Goal: Download file/media

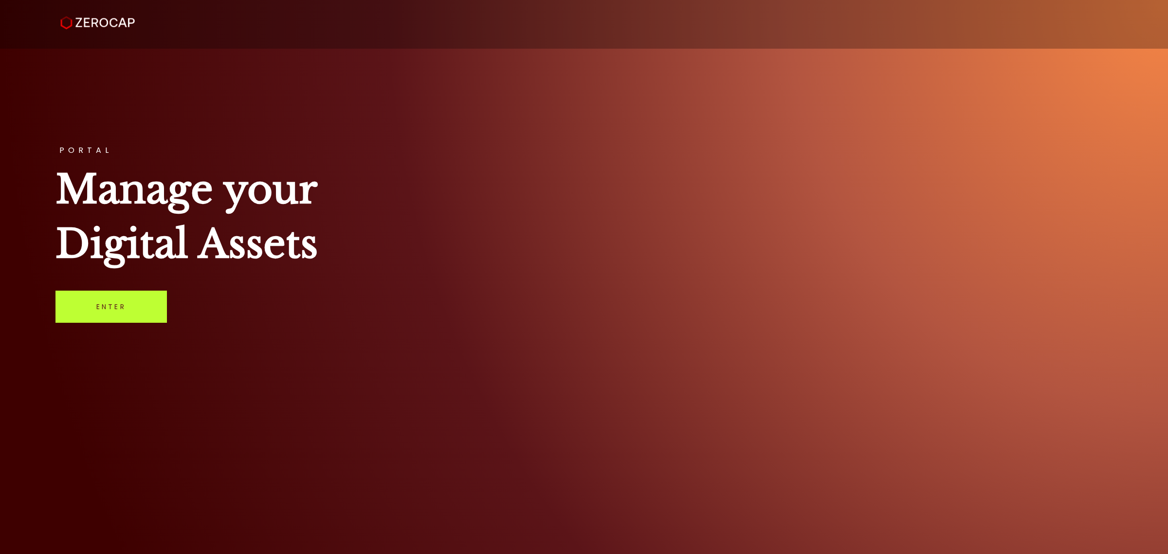
click at [115, 316] on link "Enter" at bounding box center [110, 307] width 111 height 32
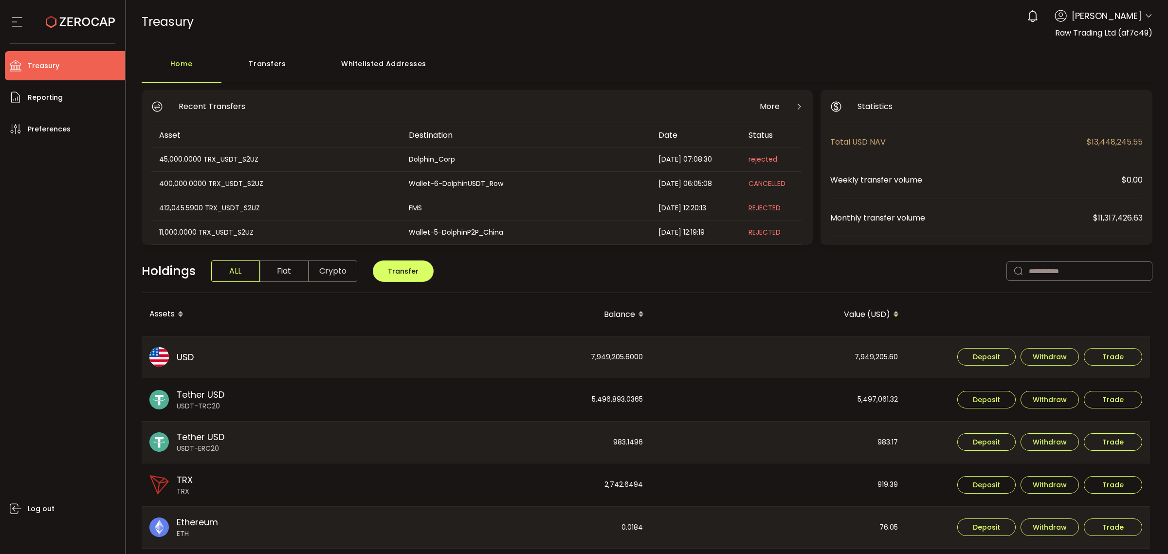
click at [283, 57] on div "Transfers" at bounding box center [267, 68] width 92 height 29
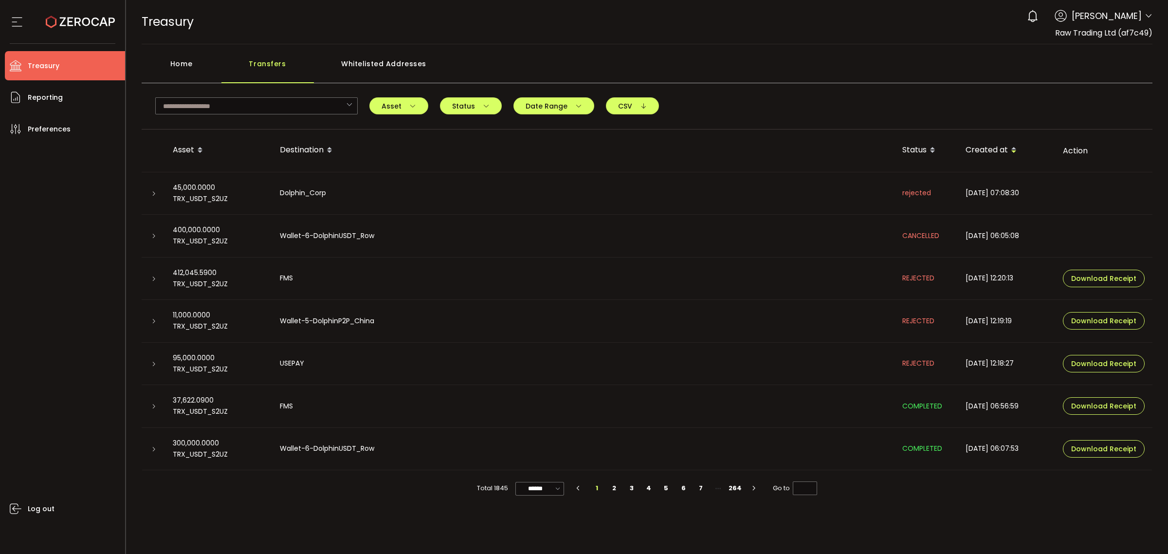
click at [179, 69] on div "Home" at bounding box center [182, 68] width 80 height 29
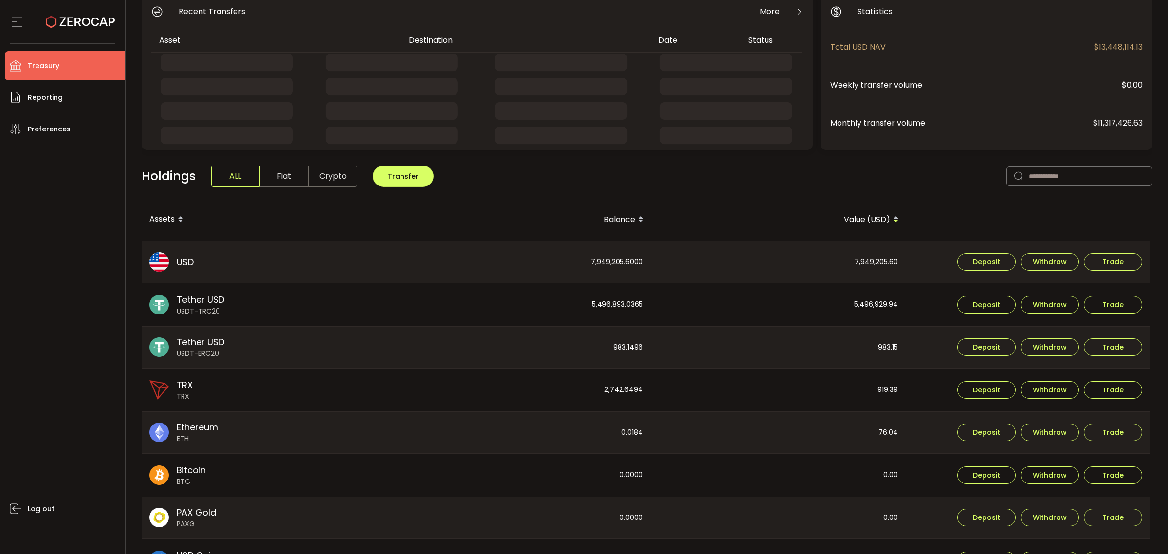
scroll to position [243, 0]
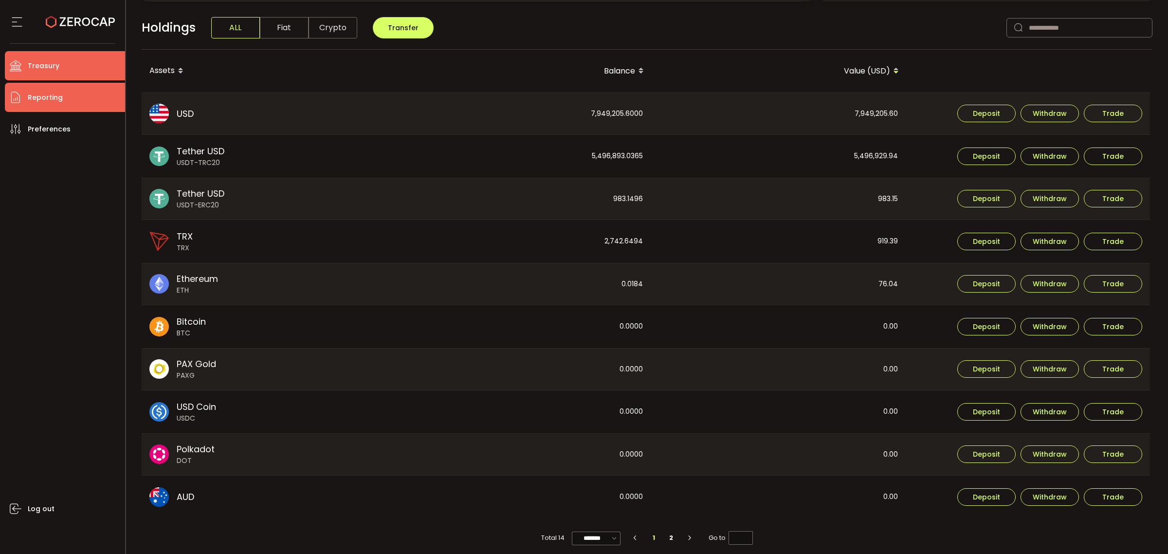
click at [70, 93] on li "Reporting" at bounding box center [65, 97] width 120 height 29
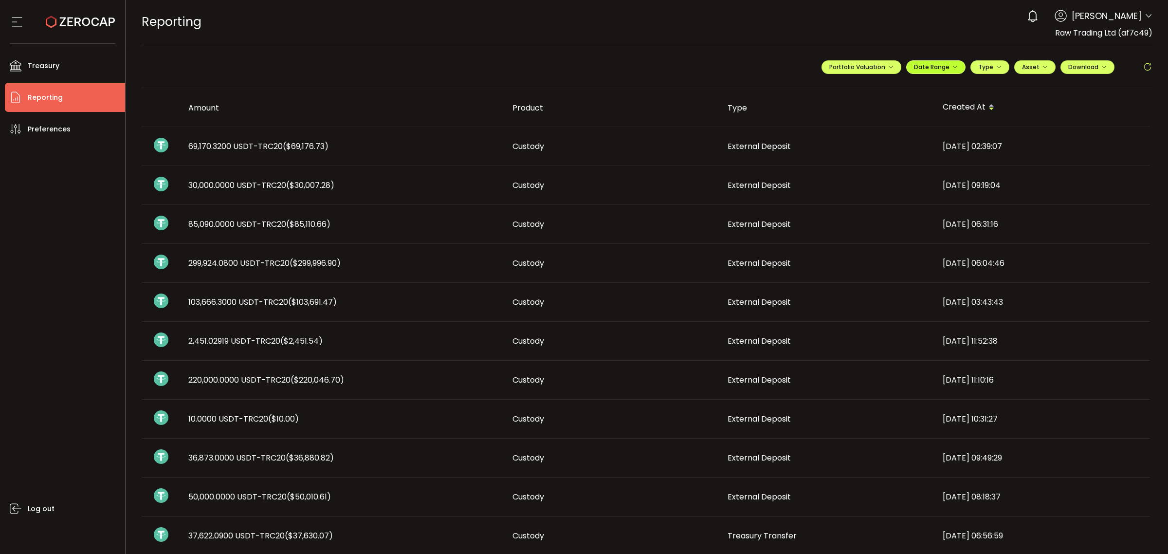
click at [943, 66] on span "Date Range" at bounding box center [936, 67] width 44 height 8
click at [867, 83] on icon at bounding box center [872, 87] width 12 height 10
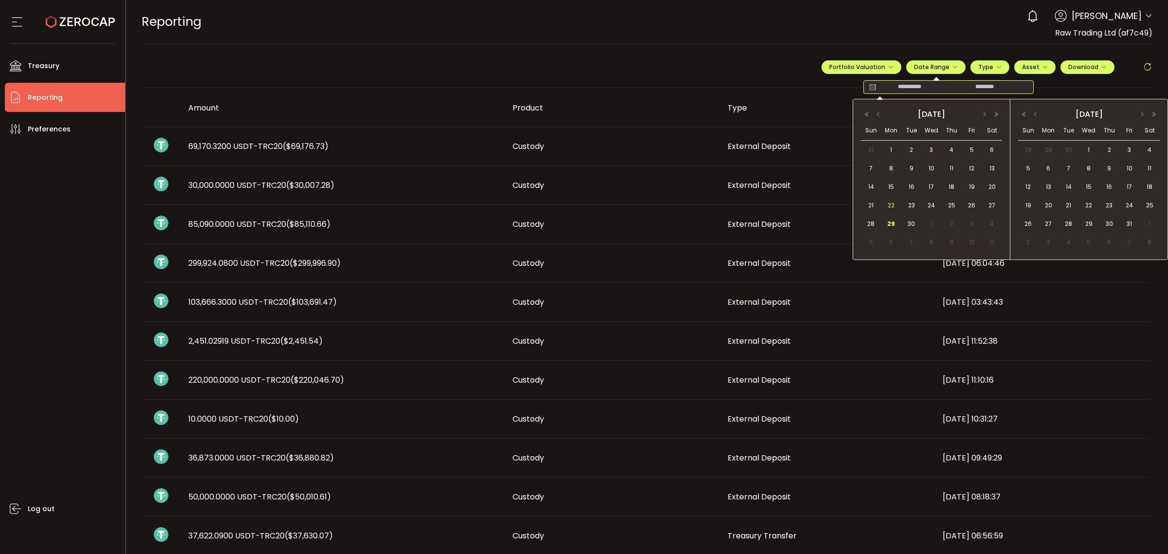
click at [893, 207] on span "22" at bounding box center [891, 206] width 12 height 12
click at [889, 220] on span "29" at bounding box center [891, 224] width 12 height 12
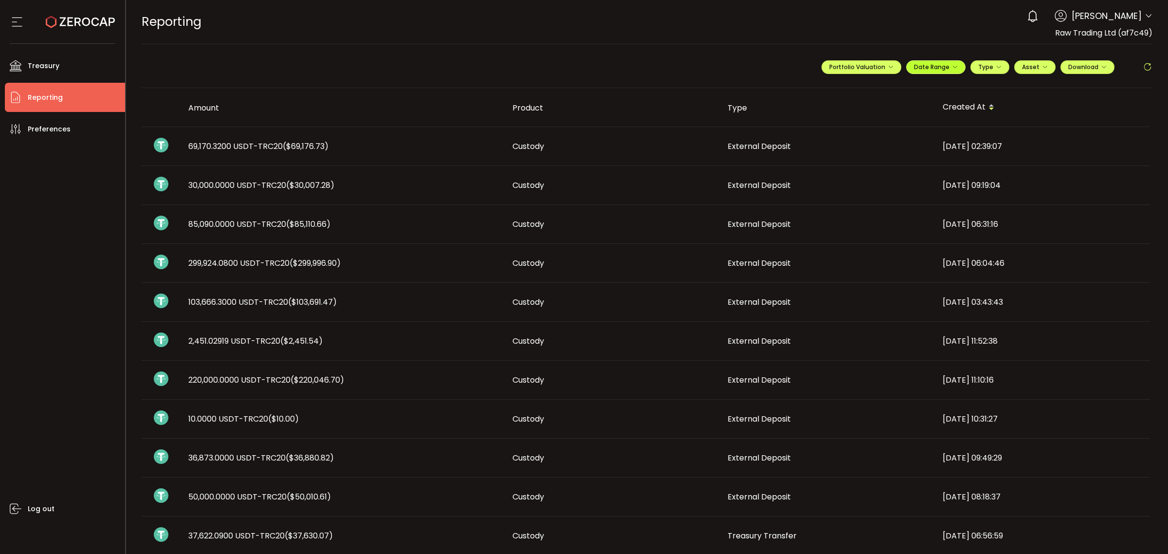
click at [947, 65] on span "Date Range" at bounding box center [936, 67] width 44 height 8
click at [1093, 64] on span "Download" at bounding box center [1087, 67] width 38 height 8
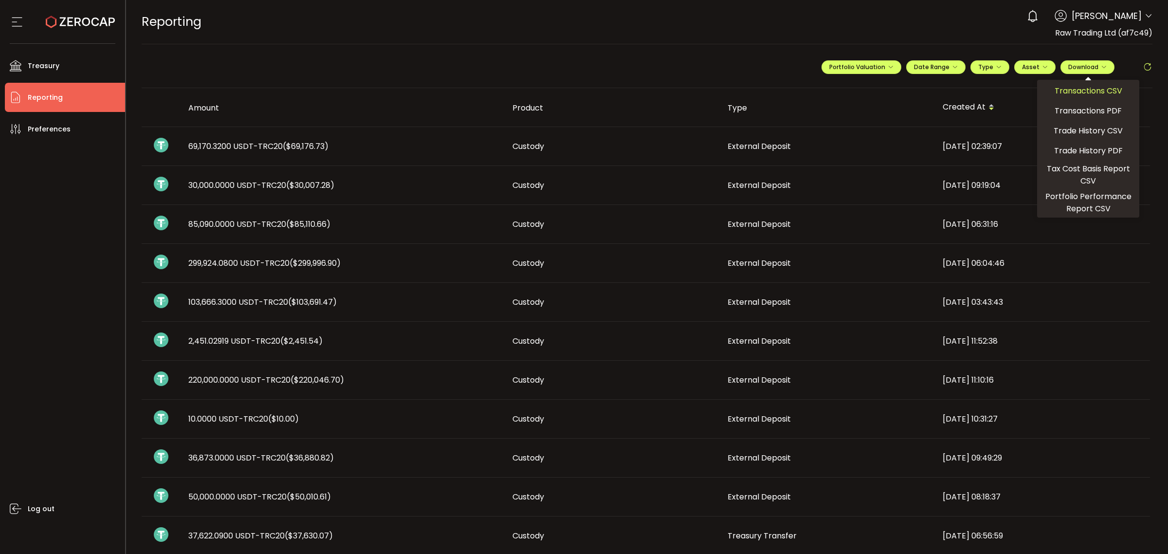
click at [1076, 86] on span "Transactions CSV" at bounding box center [1089, 91] width 68 height 12
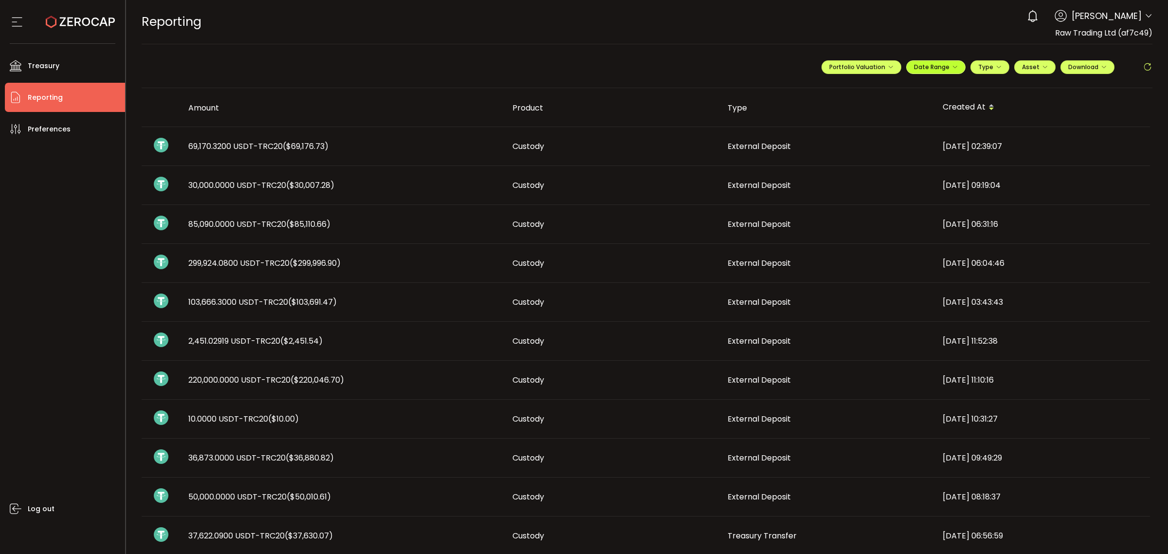
click at [944, 70] on span "Date Range" at bounding box center [936, 67] width 44 height 8
click at [866, 90] on icon at bounding box center [872, 87] width 12 height 10
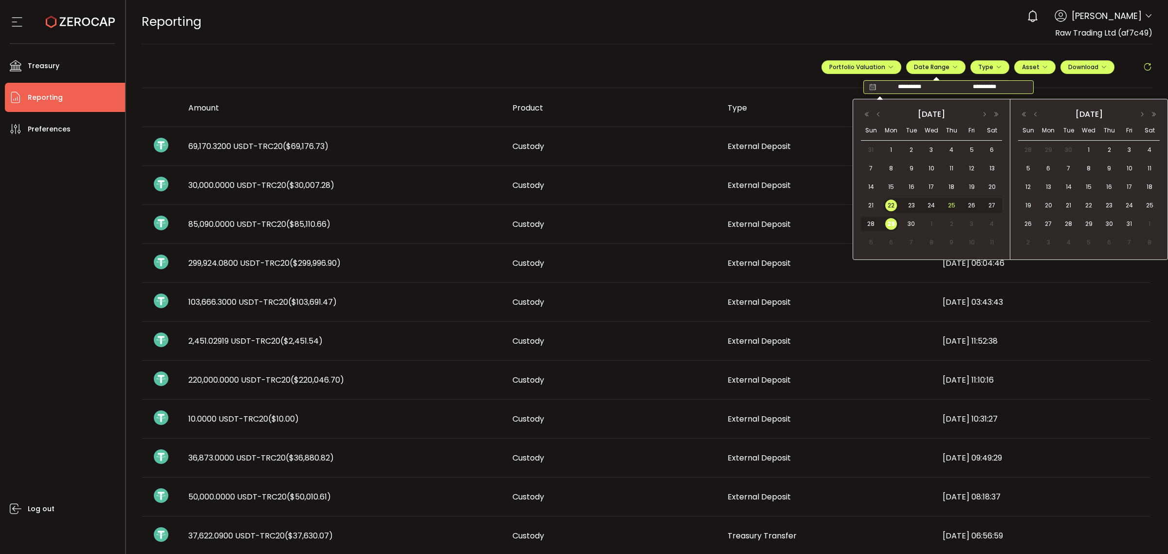
click at [950, 202] on span "25" at bounding box center [952, 206] width 12 height 12
click at [885, 225] on span "29" at bounding box center [891, 224] width 12 height 12
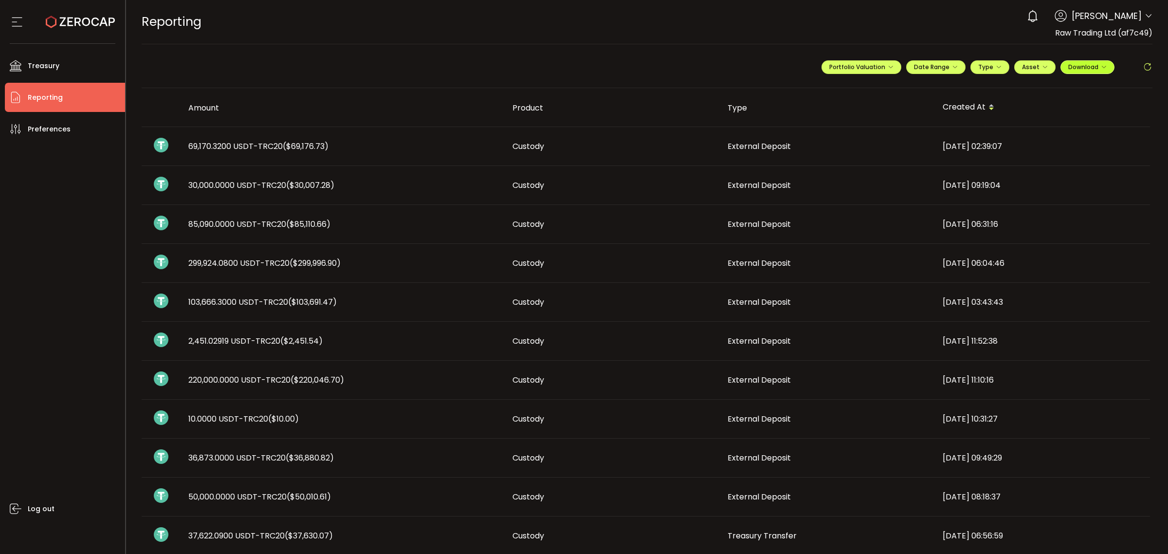
drag, startPoint x: 1084, startPoint y: 71, endPoint x: 1068, endPoint y: 89, distance: 23.8
click at [1084, 71] on button "Download" at bounding box center [1087, 67] width 54 height 14
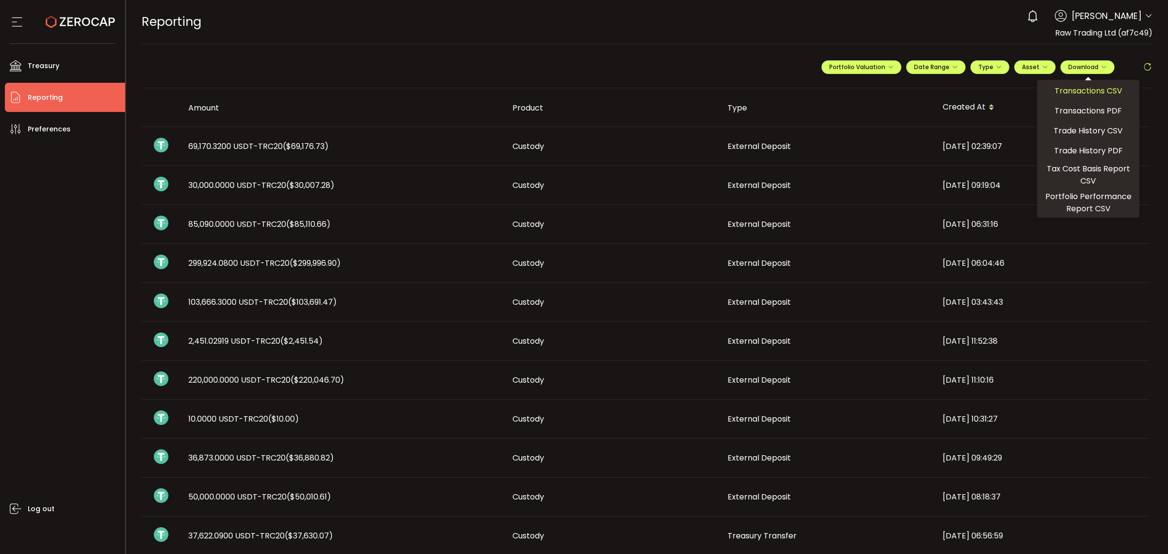
click at [1062, 93] on span "Transactions CSV" at bounding box center [1089, 91] width 68 height 12
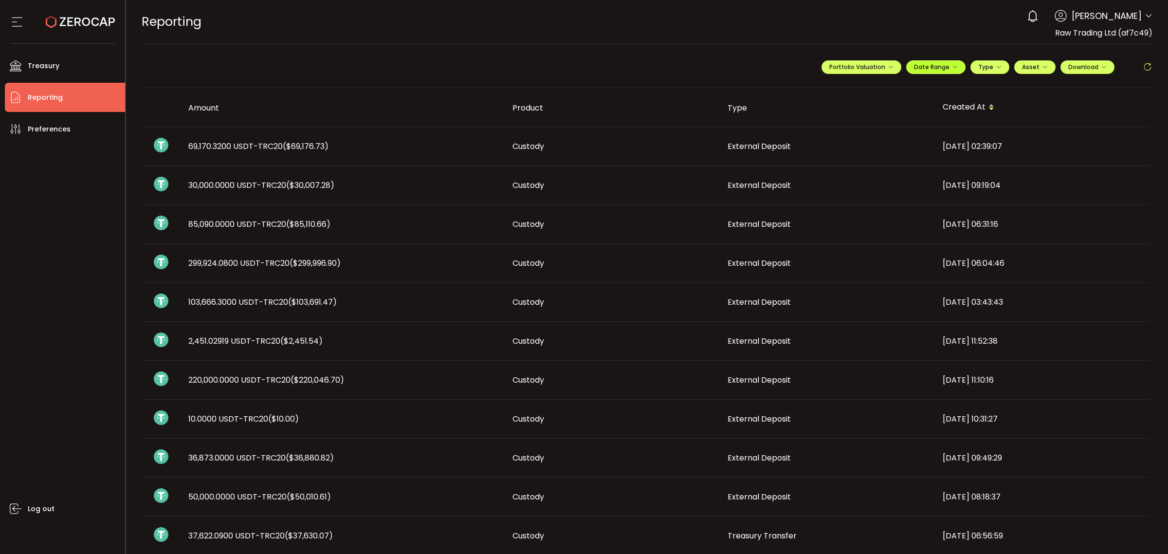
click at [954, 71] on span "Date Range" at bounding box center [936, 67] width 44 height 8
click at [866, 84] on icon at bounding box center [872, 87] width 12 height 10
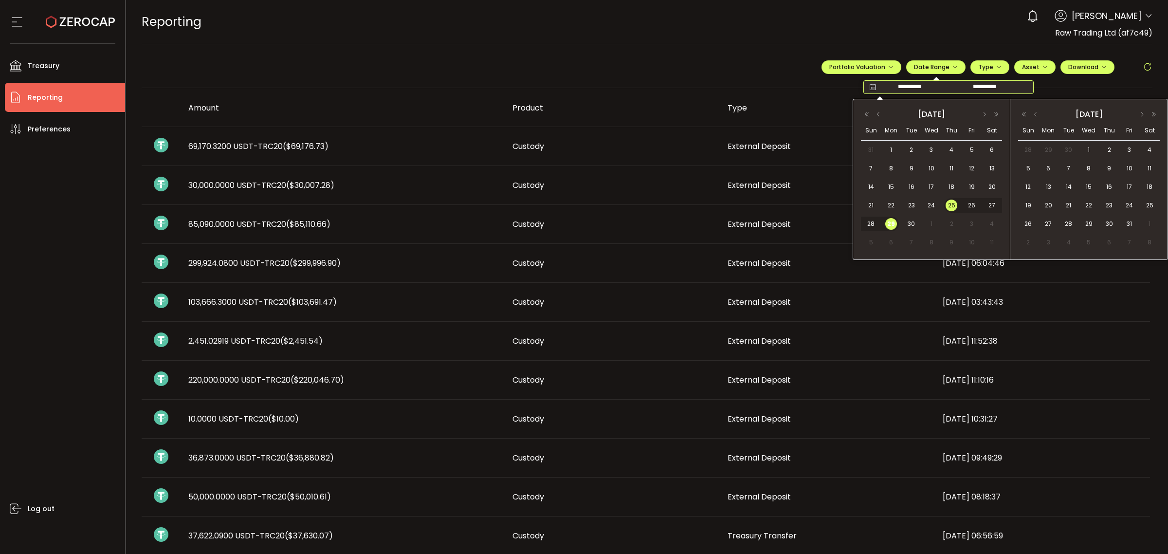
click at [948, 203] on span "25" at bounding box center [952, 206] width 12 height 12
click at [874, 221] on span "28" at bounding box center [871, 224] width 12 height 12
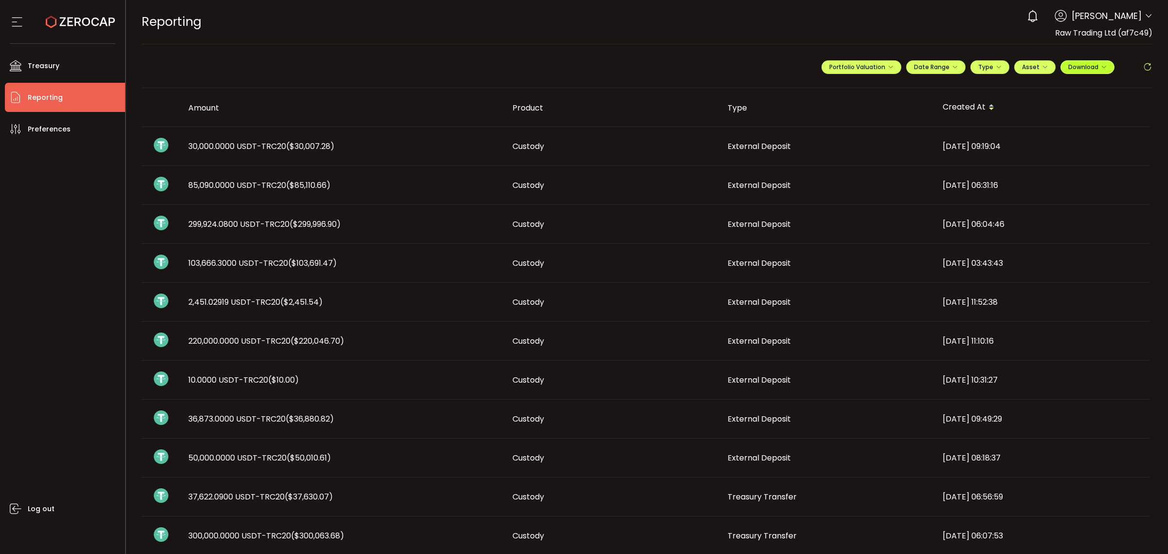
click at [1071, 71] on span "Download" at bounding box center [1087, 67] width 38 height 8
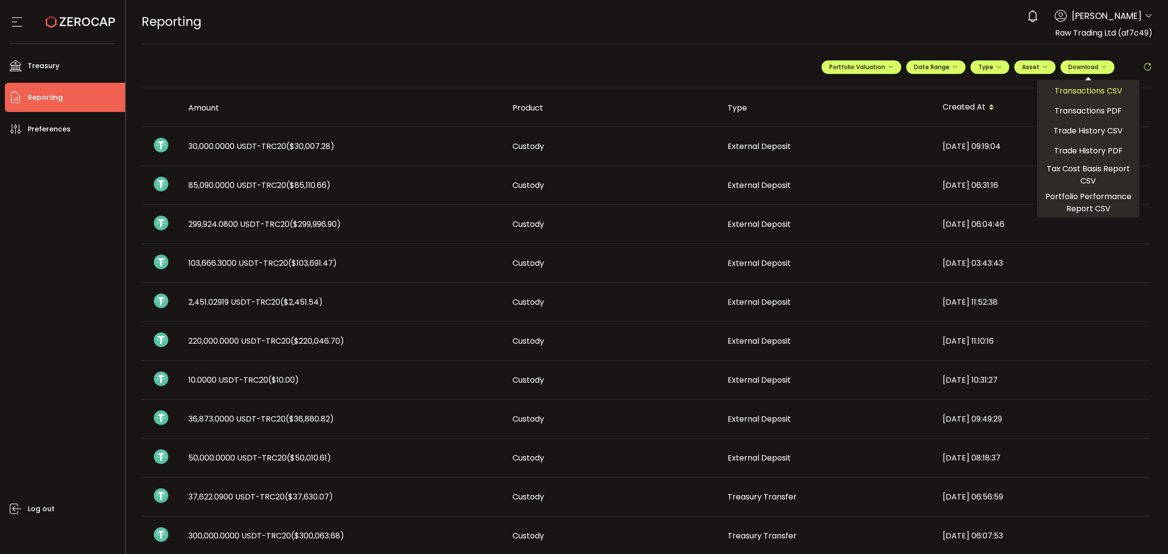
click at [1070, 90] on span "Transactions CSV" at bounding box center [1089, 91] width 68 height 12
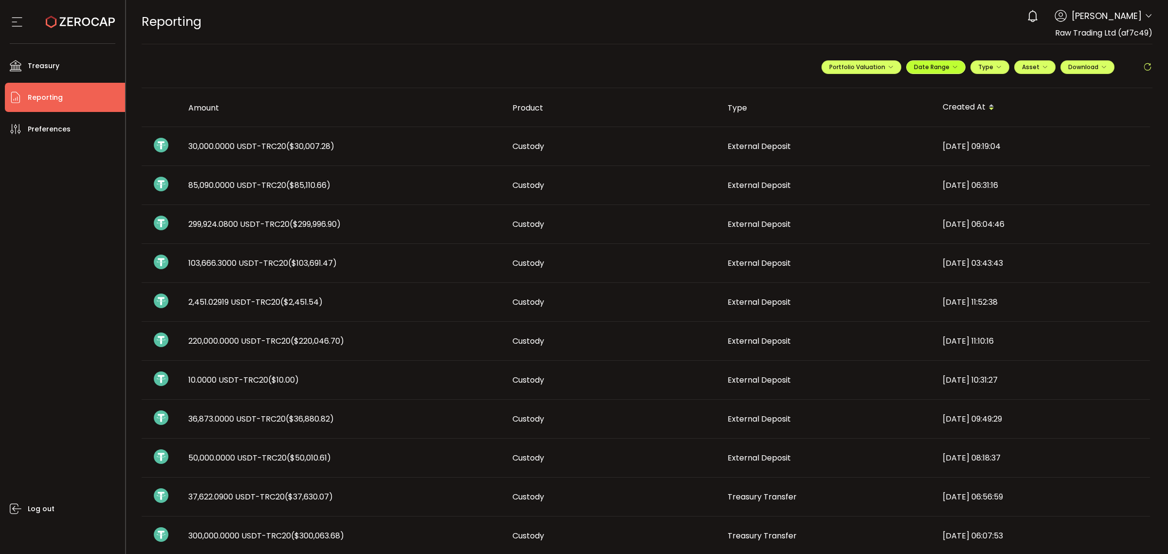
click at [957, 62] on button "Date Range" at bounding box center [935, 67] width 59 height 14
click at [867, 85] on icon at bounding box center [872, 87] width 12 height 10
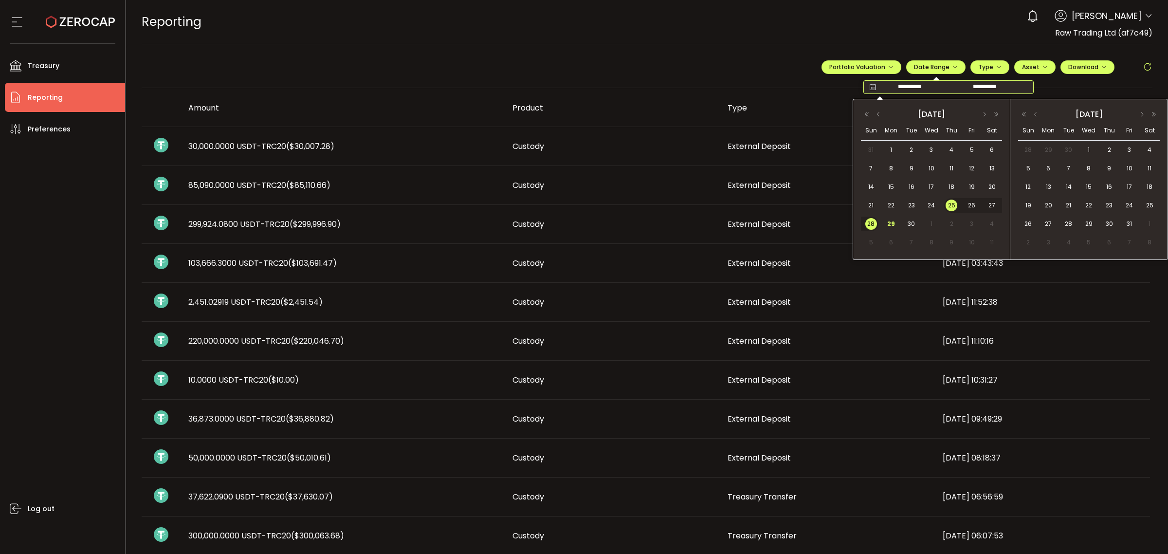
click at [1145, 18] on icon at bounding box center [1149, 16] width 8 height 8
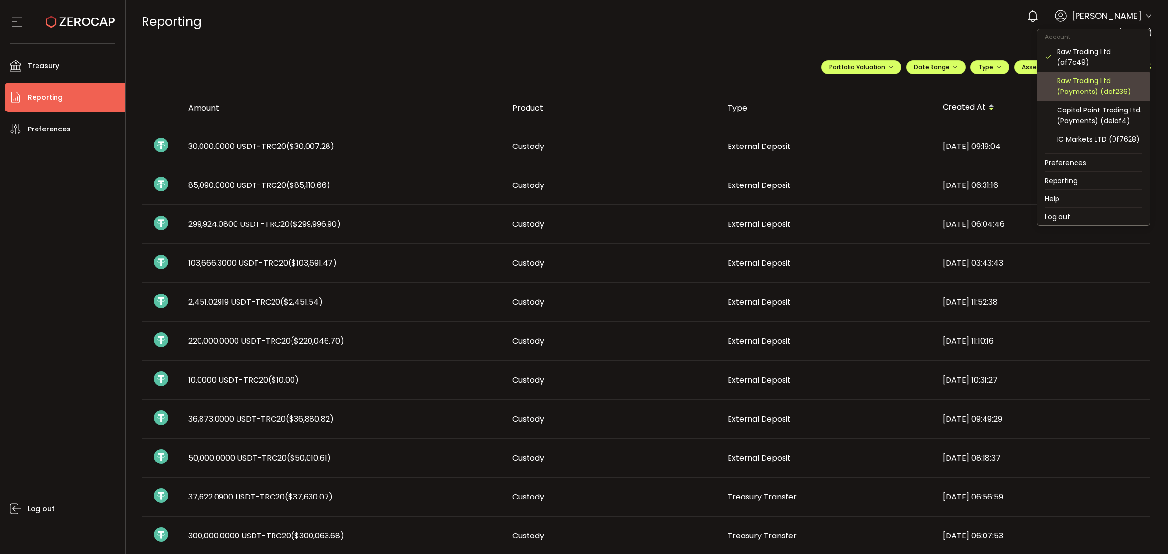
click at [1109, 91] on div "Raw Trading Ltd (Payments) (dcf236)" at bounding box center [1099, 85] width 85 height 21
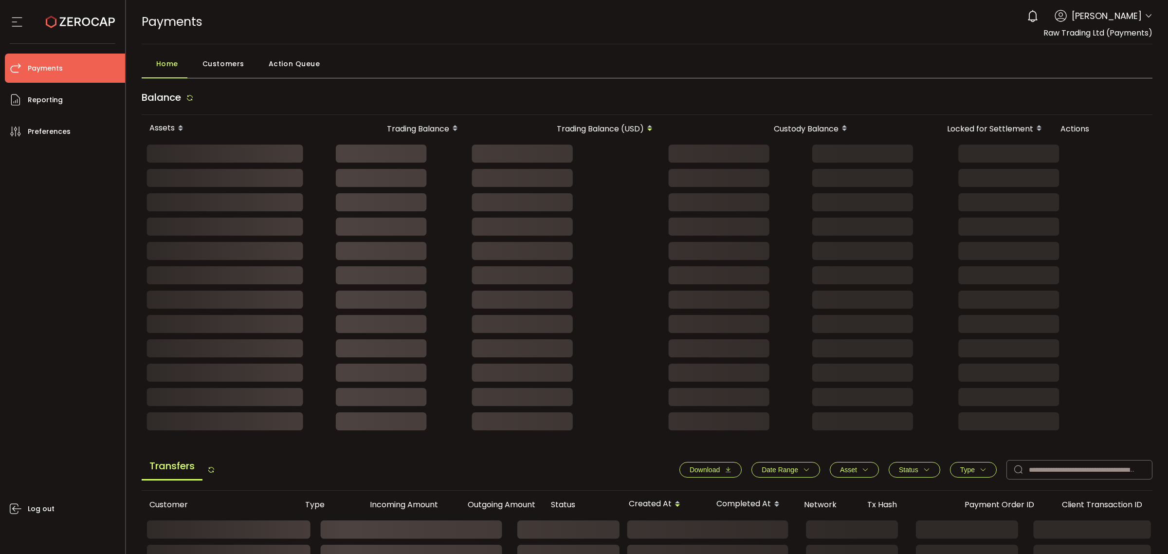
click at [1110, 91] on div "Balance" at bounding box center [647, 100] width 1011 height 30
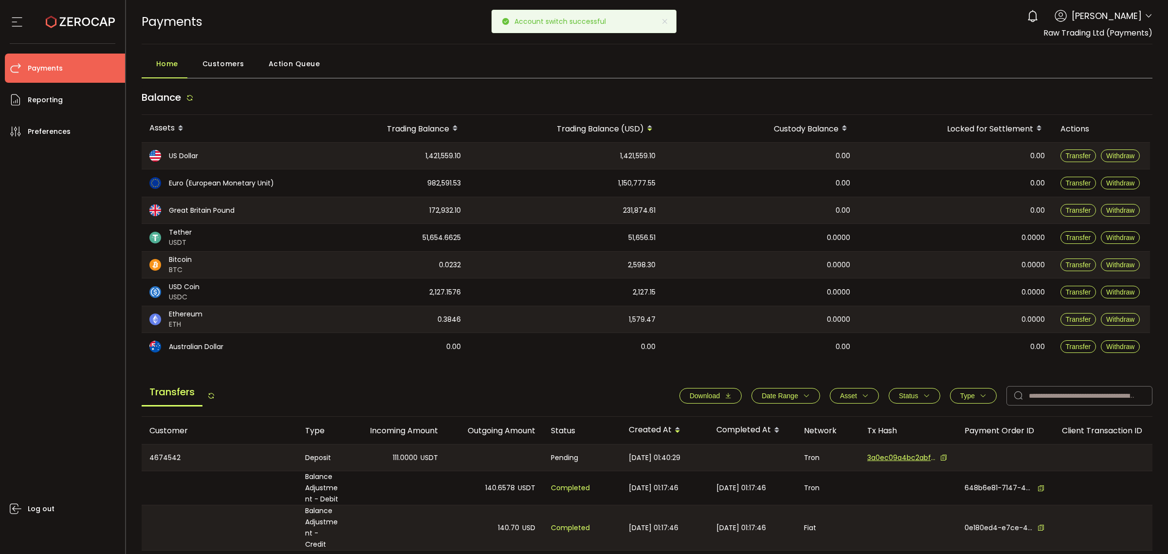
click at [805, 393] on button "Date Range" at bounding box center [785, 396] width 69 height 16
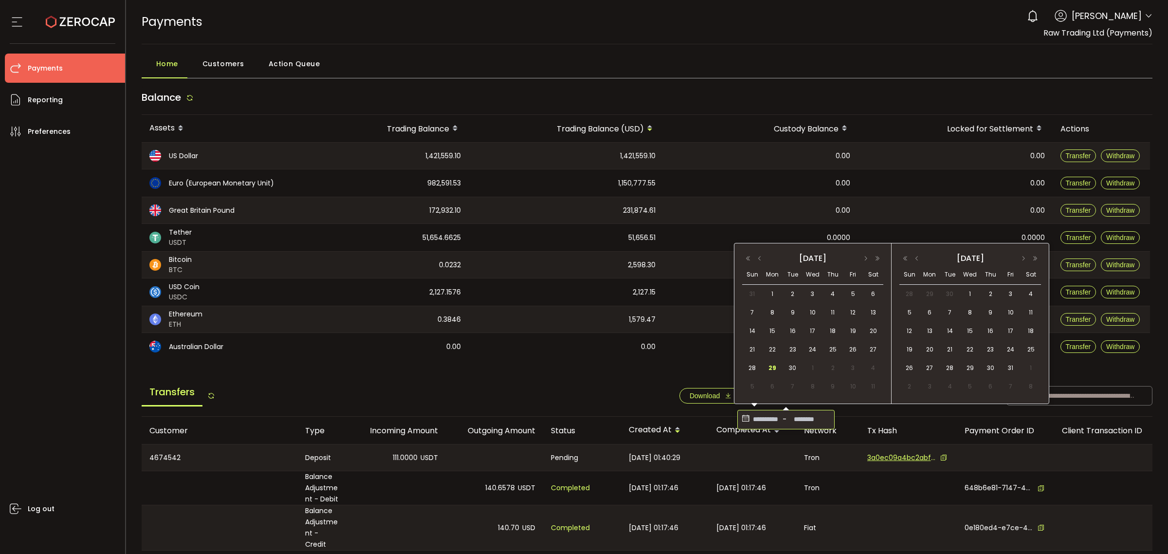
click at [751, 419] on input at bounding box center [765, 420] width 29 height 16
click at [819, 349] on div "24" at bounding box center [812, 349] width 20 height 15
drag, startPoint x: 777, startPoint y: 365, endPoint x: 820, endPoint y: 361, distance: 43.5
click at [777, 366] on span "29" at bounding box center [772, 368] width 12 height 12
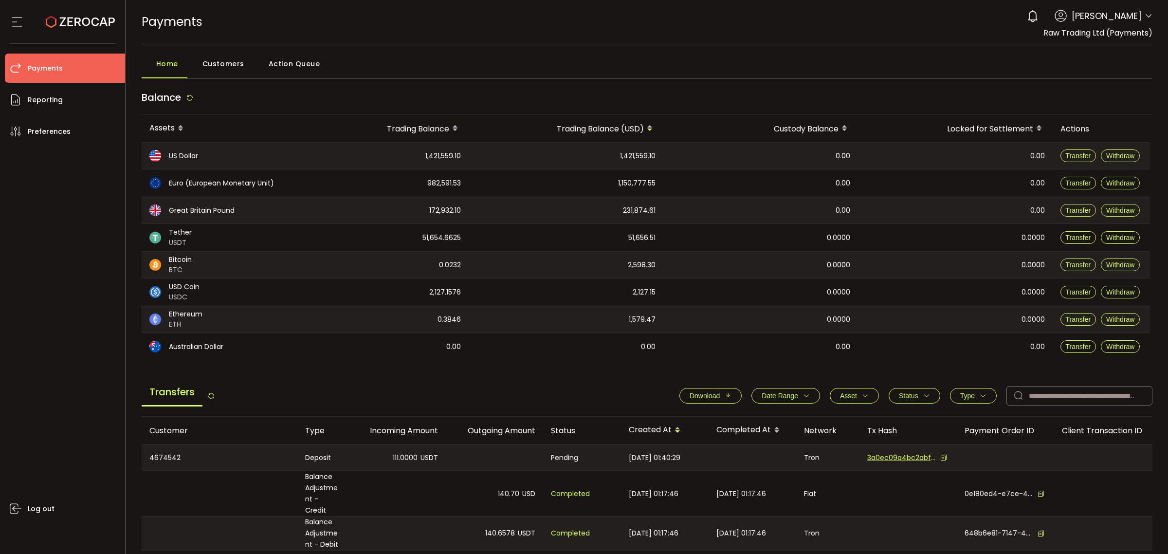
click at [725, 398] on icon "button" at bounding box center [728, 395] width 7 height 7
